Goal: Task Accomplishment & Management: Complete application form

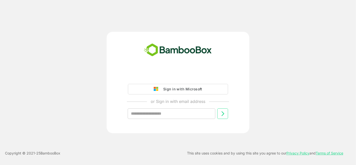
click at [174, 114] on input "text" at bounding box center [172, 113] width 88 height 11
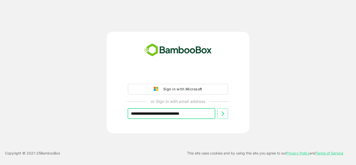
type input "**********"
click at [223, 114] on icon at bounding box center [223, 113] width 3 height 5
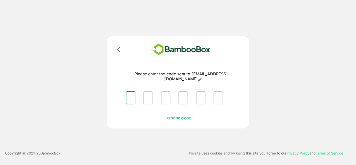
click at [129, 97] on input "Please enter OTP character 1" at bounding box center [131, 97] width 10 height 13
type input "*"
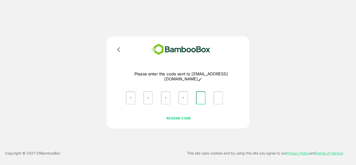
type input "*"
